Goal: Book appointment/travel/reservation

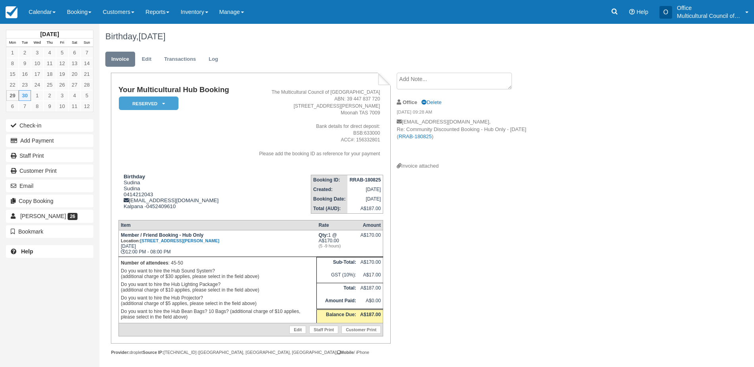
click at [162, 42] on div "Birthday, [DEMOGRAPHIC_DATA]" at bounding box center [382, 36] width 566 height 25
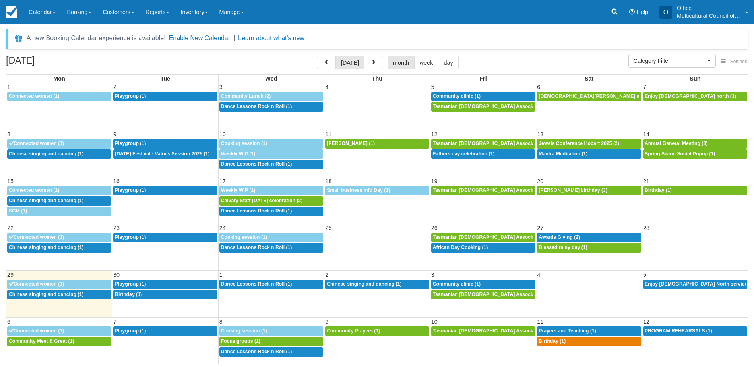
select select
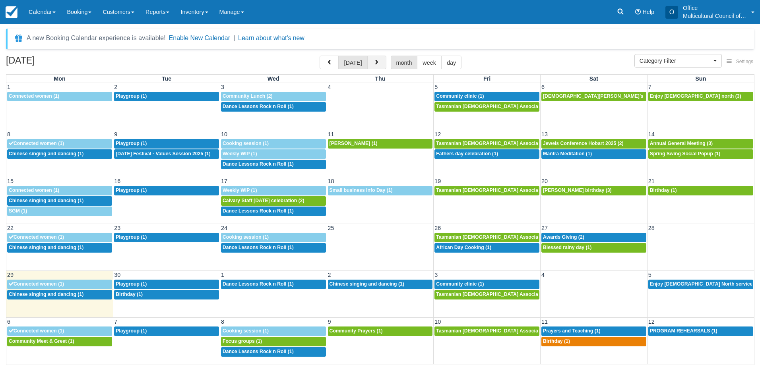
click at [380, 63] on button "button" at bounding box center [376, 63] width 19 height 14
